Goal: Navigation & Orientation: Find specific page/section

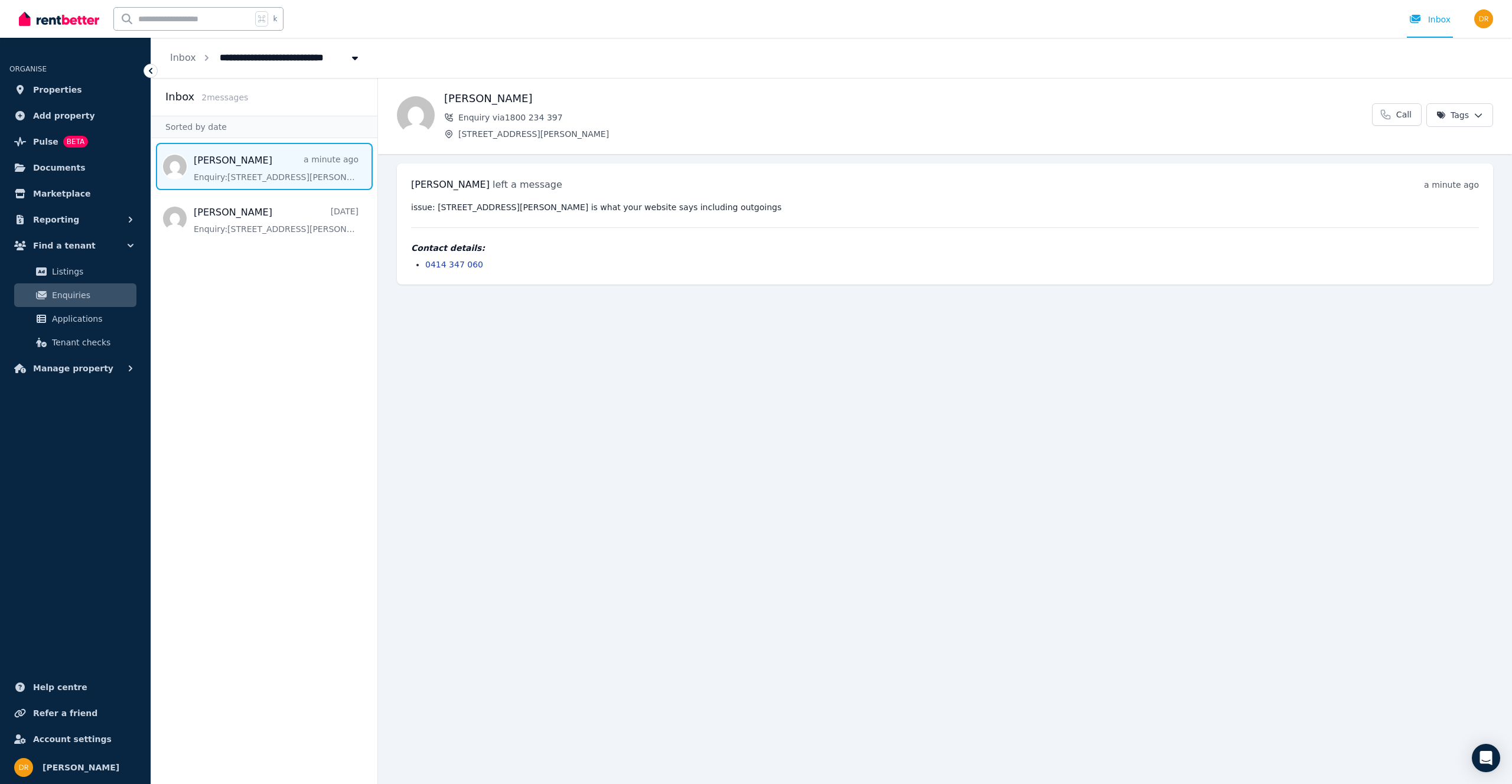
click at [524, 363] on main "Back [PERSON_NAME] Enquiry via 1800 234 397 [STREET_ADDRESS][PERSON_NAME] Call …" at bounding box center [945, 431] width 1134 height 706
click at [50, 87] on span "Properties" at bounding box center [58, 89] width 49 height 14
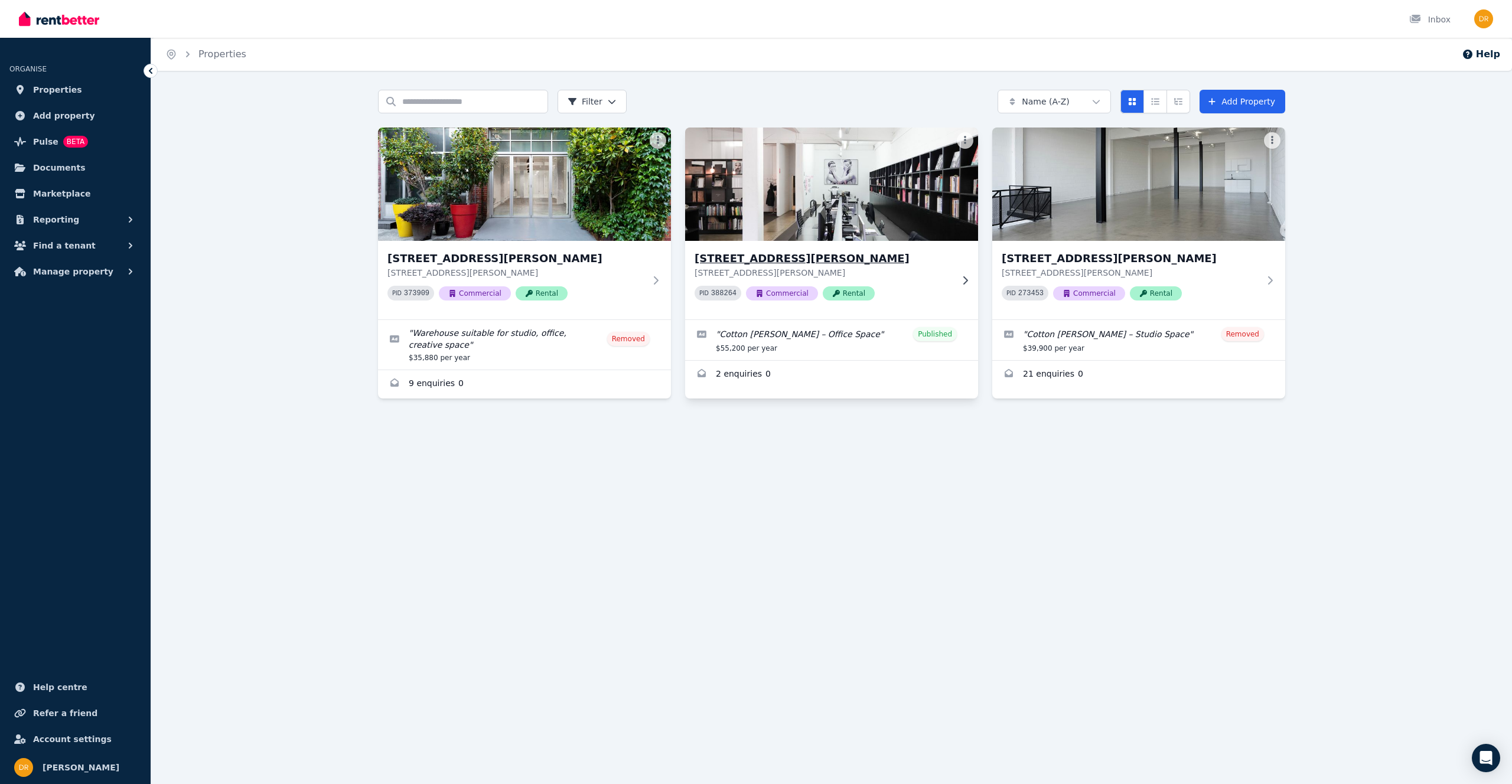
click at [738, 200] on img at bounding box center [832, 184] width 308 height 119
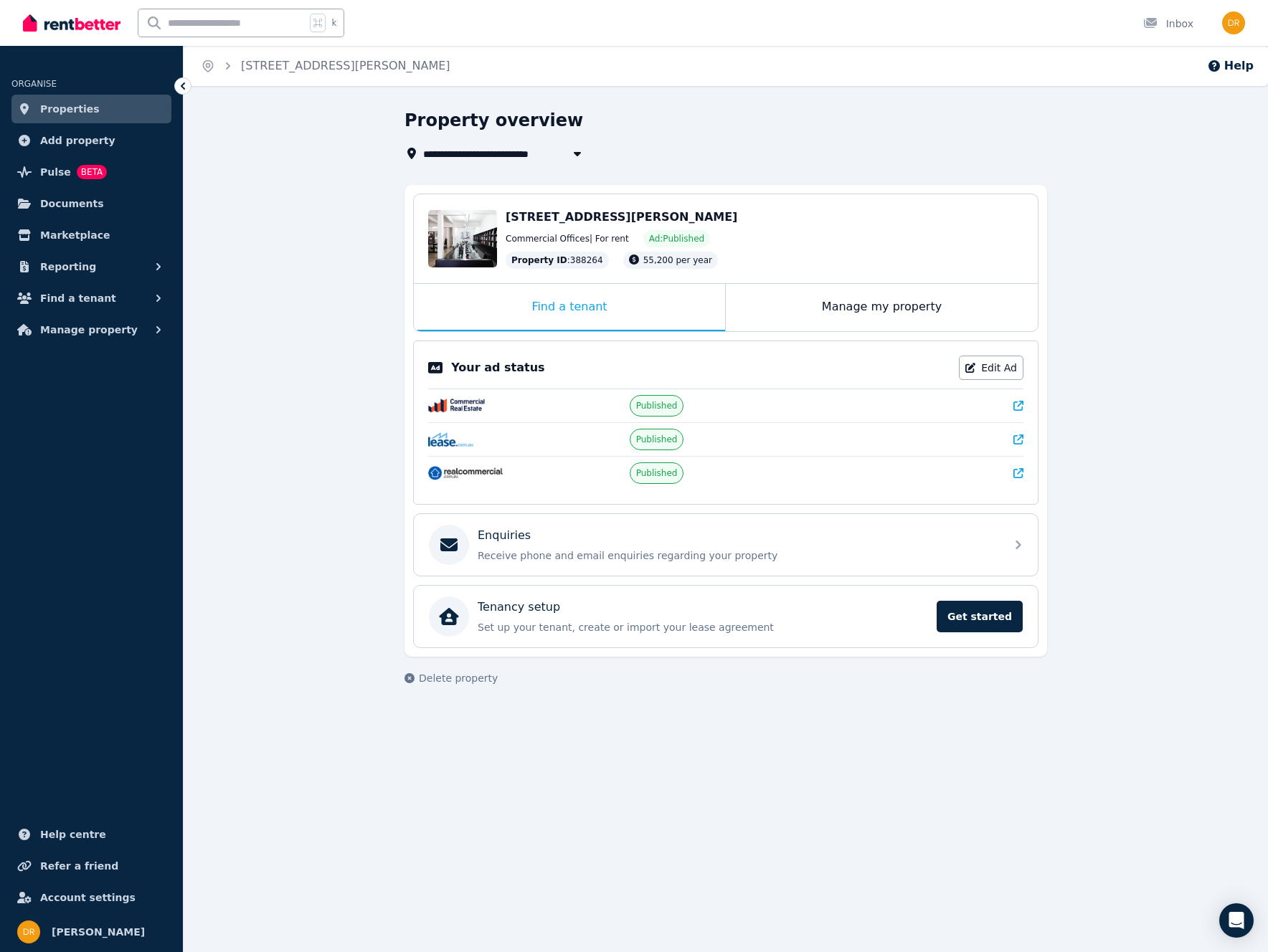
click at [915, 126] on div "Property overview" at bounding box center [721, 123] width 634 height 27
click at [895, 132] on div "Property overview" at bounding box center [721, 123] width 634 height 27
click at [896, 132] on div "Property overview" at bounding box center [721, 123] width 634 height 27
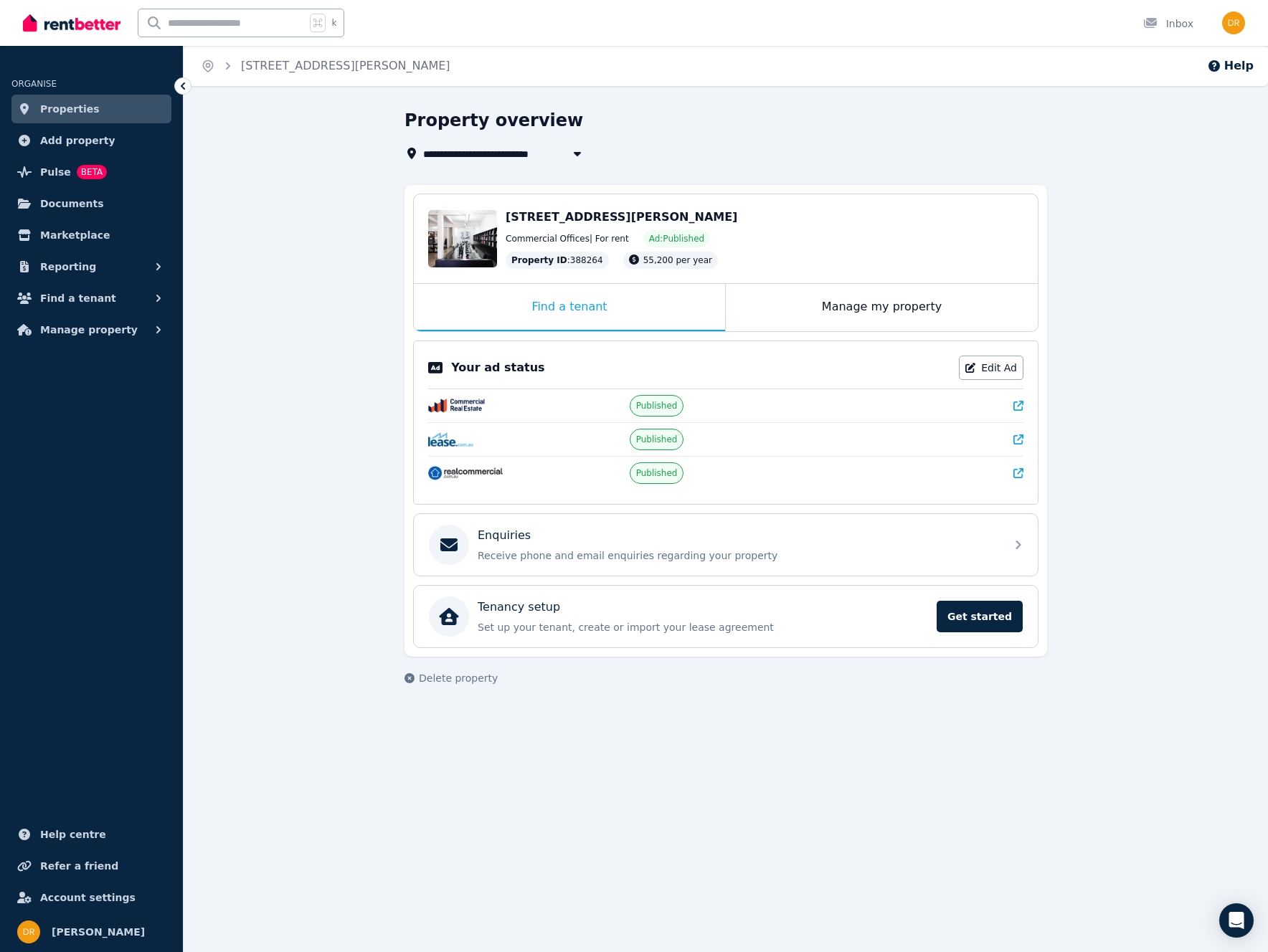
click at [896, 132] on div "Property overview" at bounding box center [721, 123] width 634 height 27
